Goal: Information Seeking & Learning: Learn about a topic

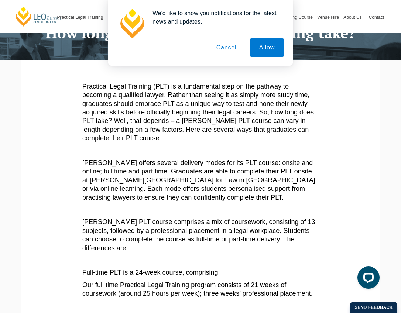
click at [228, 50] on button "Cancel" at bounding box center [226, 47] width 39 height 18
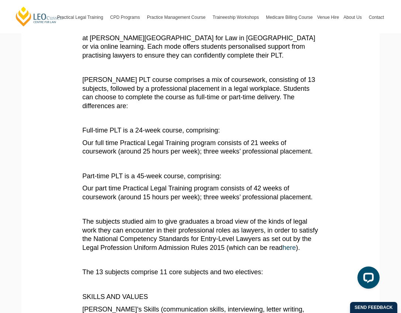
scroll to position [252, 0]
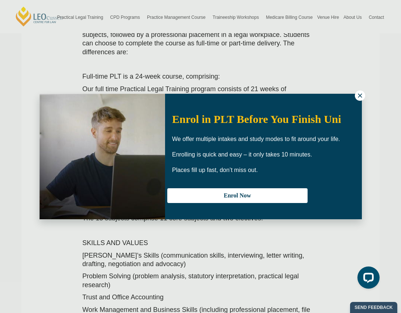
click at [361, 96] on icon at bounding box center [360, 95] width 7 height 7
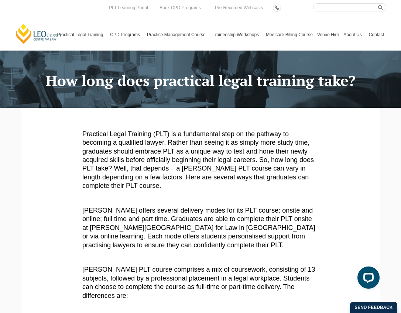
scroll to position [0, 0]
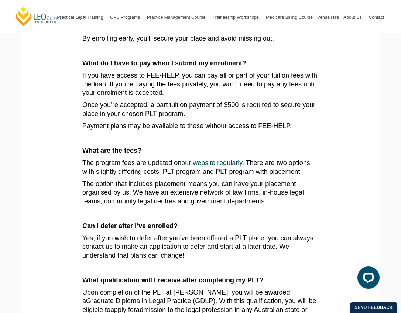
scroll to position [308, 0]
